Goal: Book appointment/travel/reservation

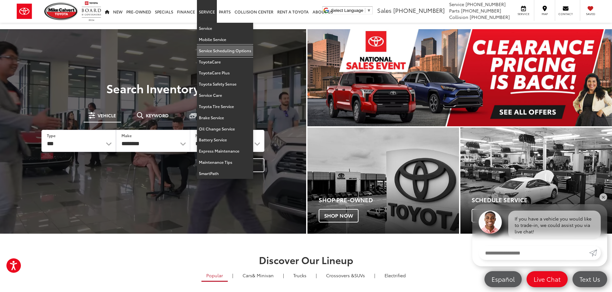
click at [214, 50] on link "Service Scheduling Options" at bounding box center [225, 50] width 56 height 11
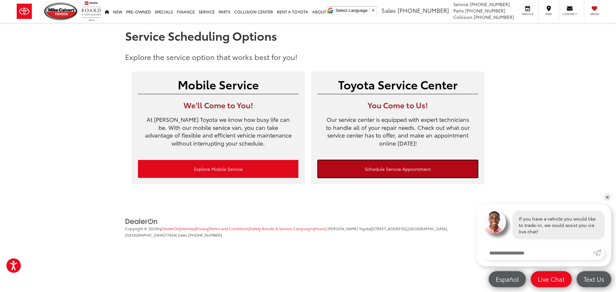
click at [369, 168] on link "Schedule Service Appointment" at bounding box center [398, 169] width 161 height 18
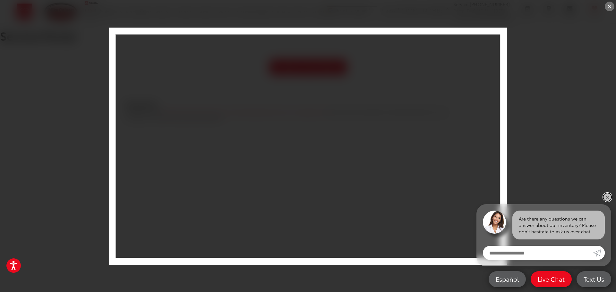
click at [607, 194] on link "✕" at bounding box center [608, 198] width 8 height 8
